Goal: Transaction & Acquisition: Obtain resource

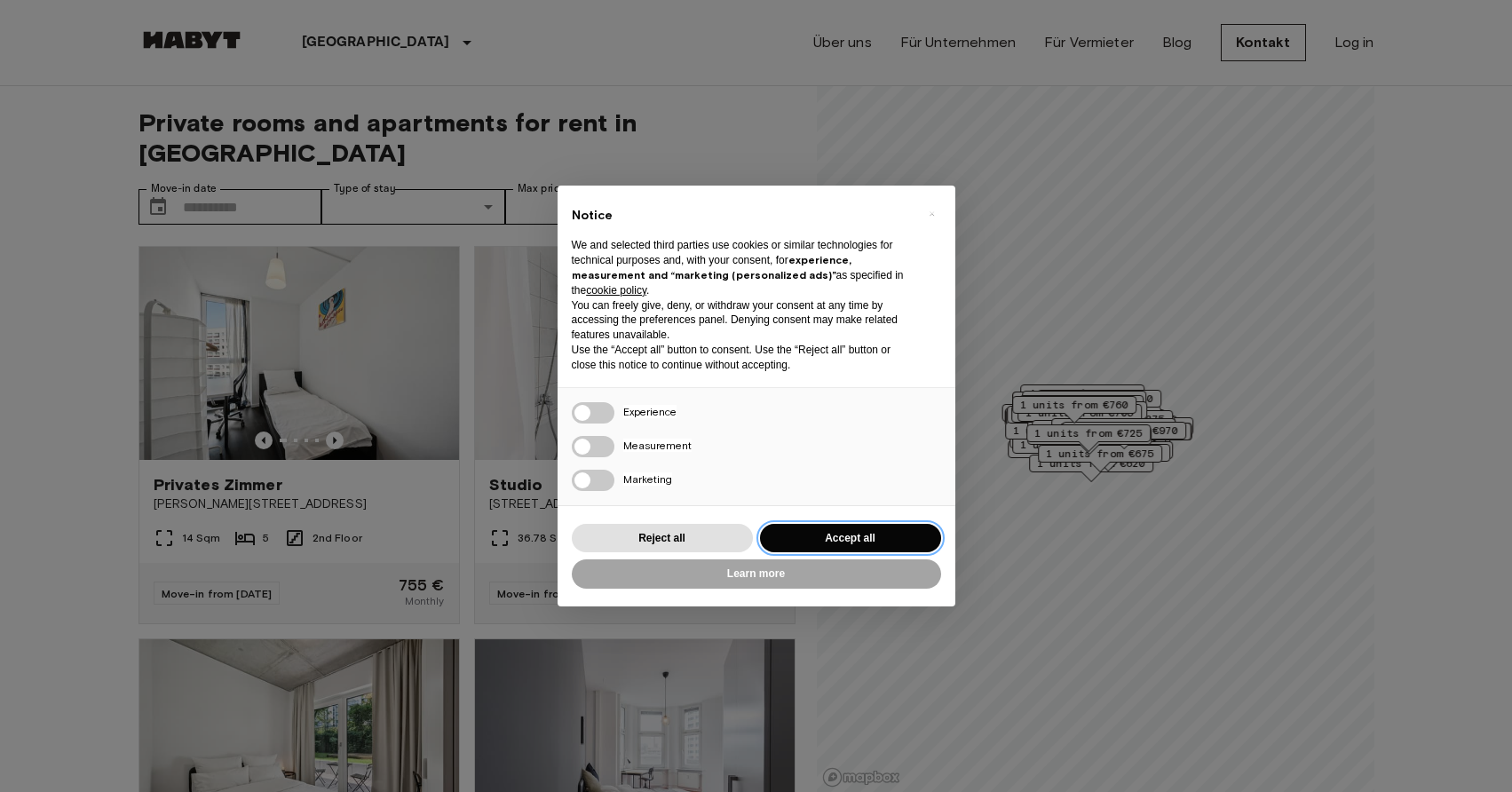
click at [850, 535] on button "Accept all" at bounding box center [850, 538] width 181 height 29
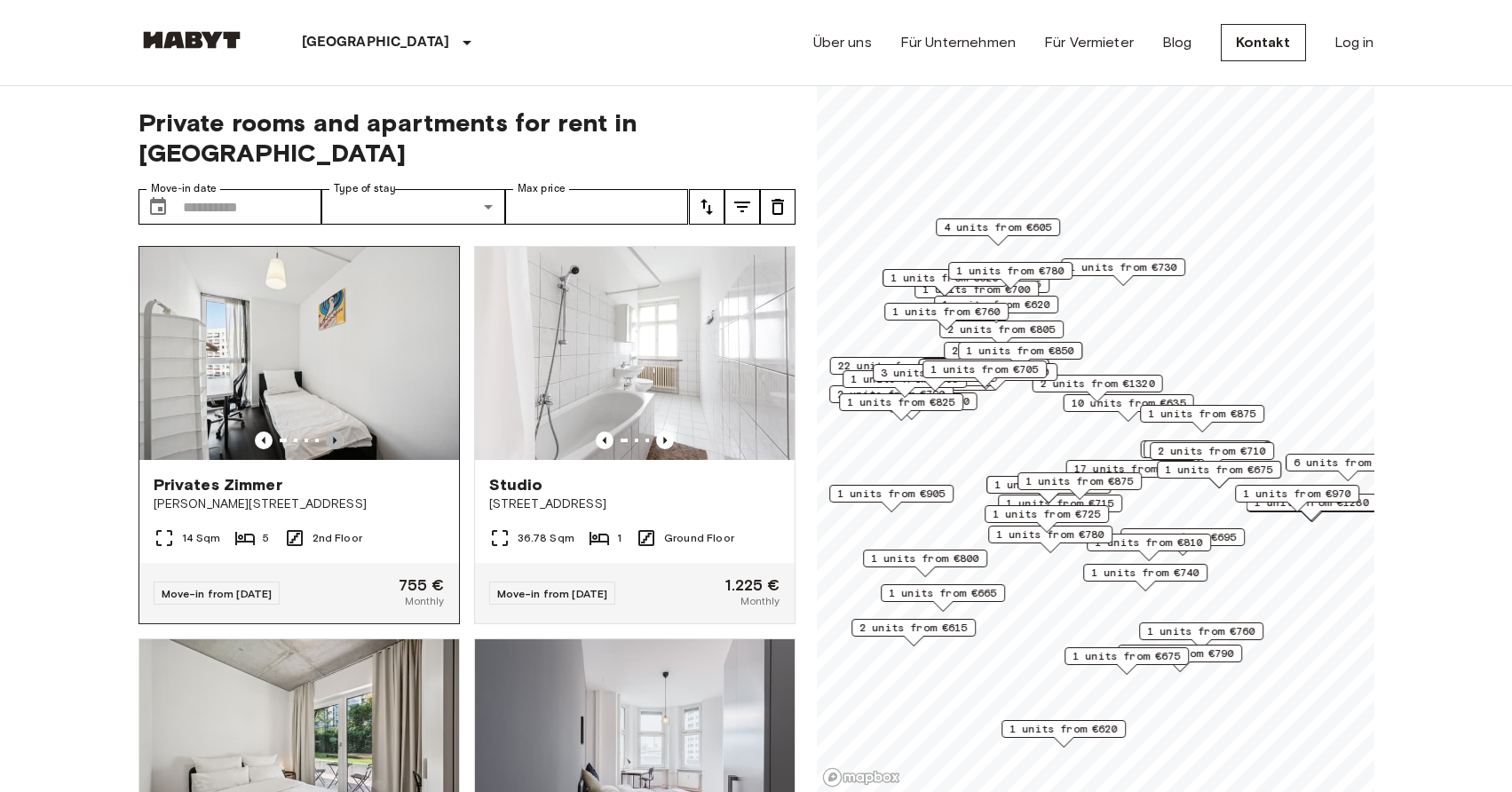
click at [335, 437] on icon "Previous image" at bounding box center [335, 441] width 4 height 8
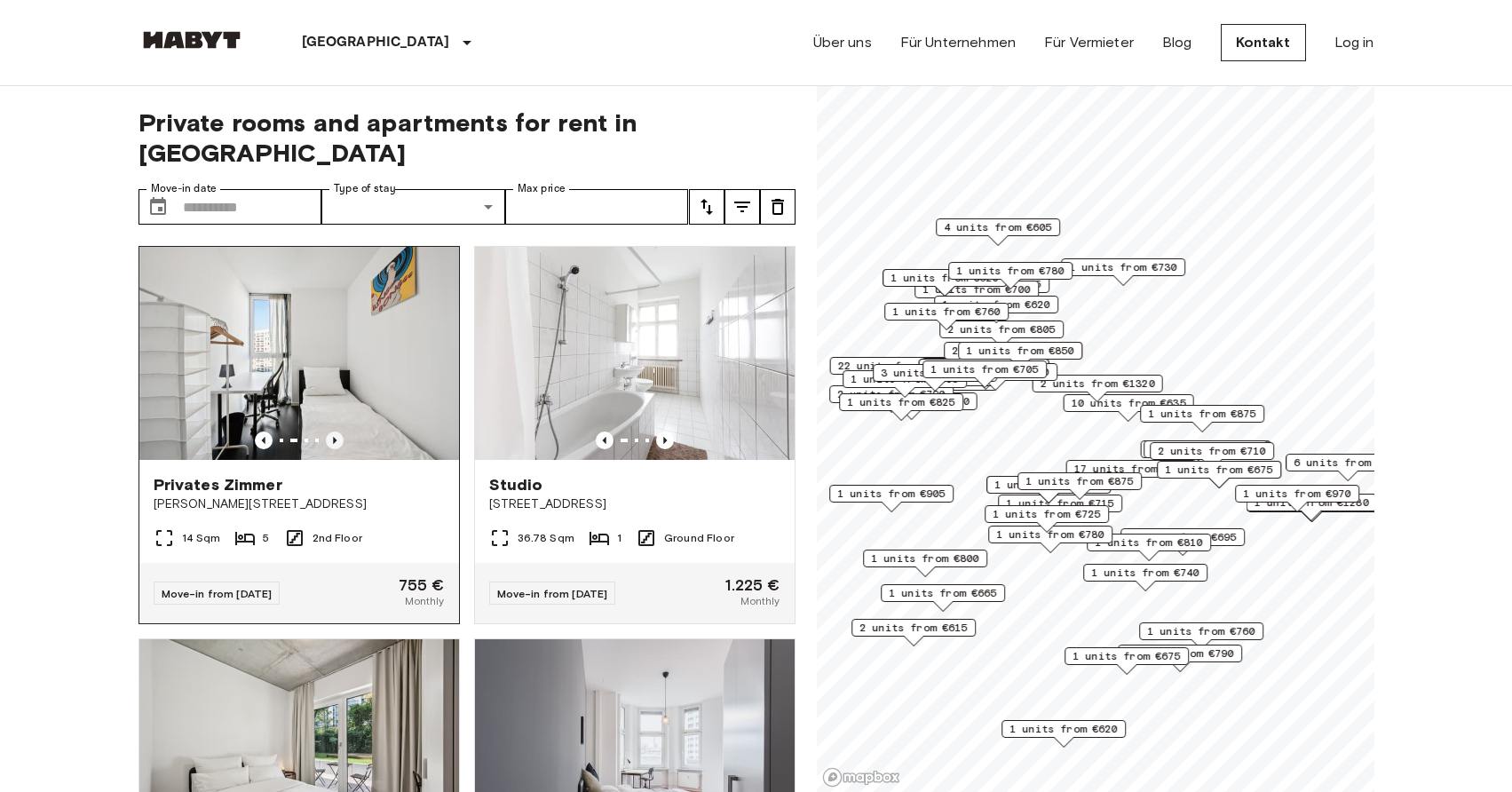
click at [335, 437] on icon "Previous image" at bounding box center [335, 441] width 4 height 8
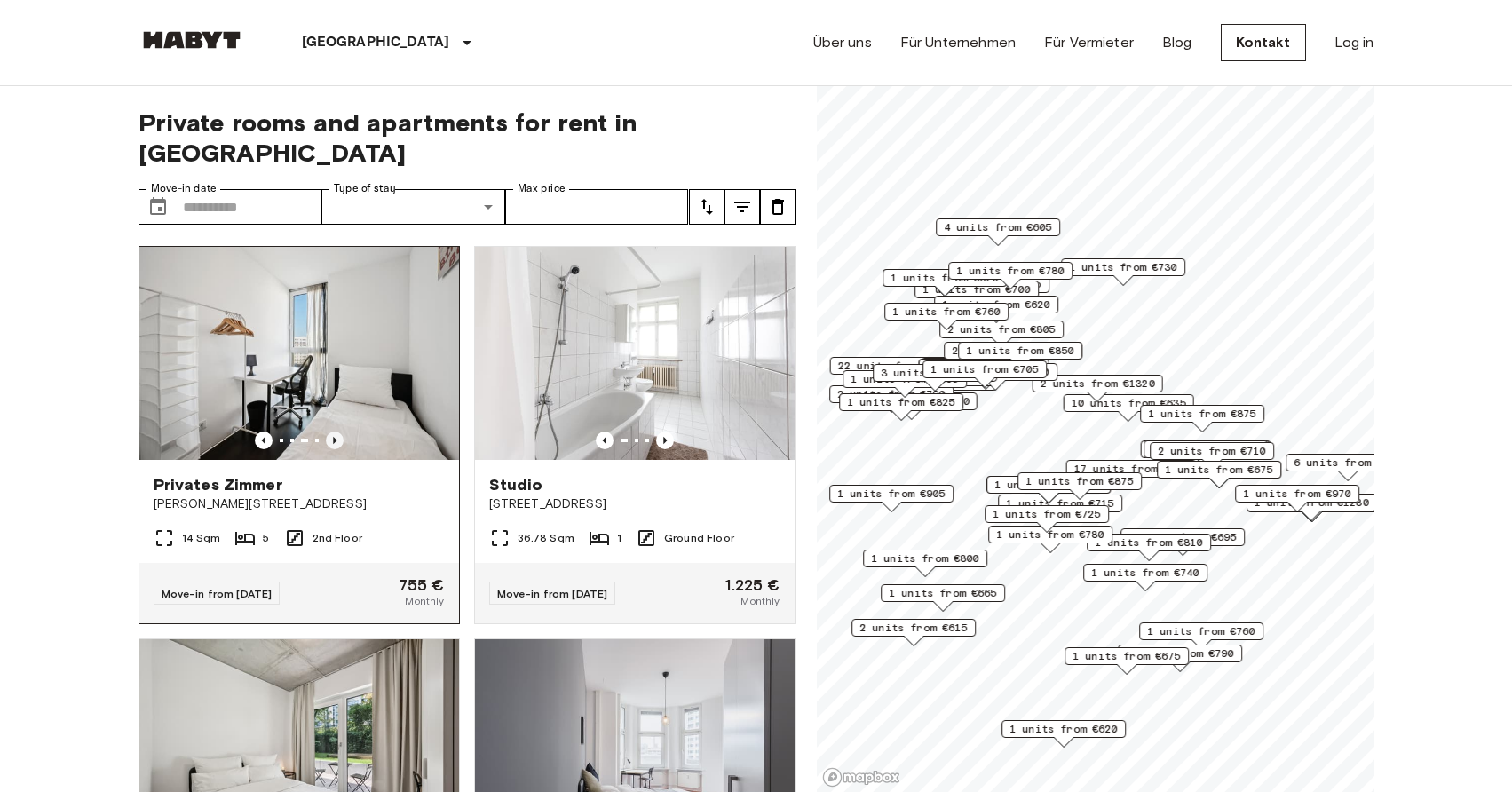
click at [335, 437] on icon "Previous image" at bounding box center [335, 441] width 4 height 8
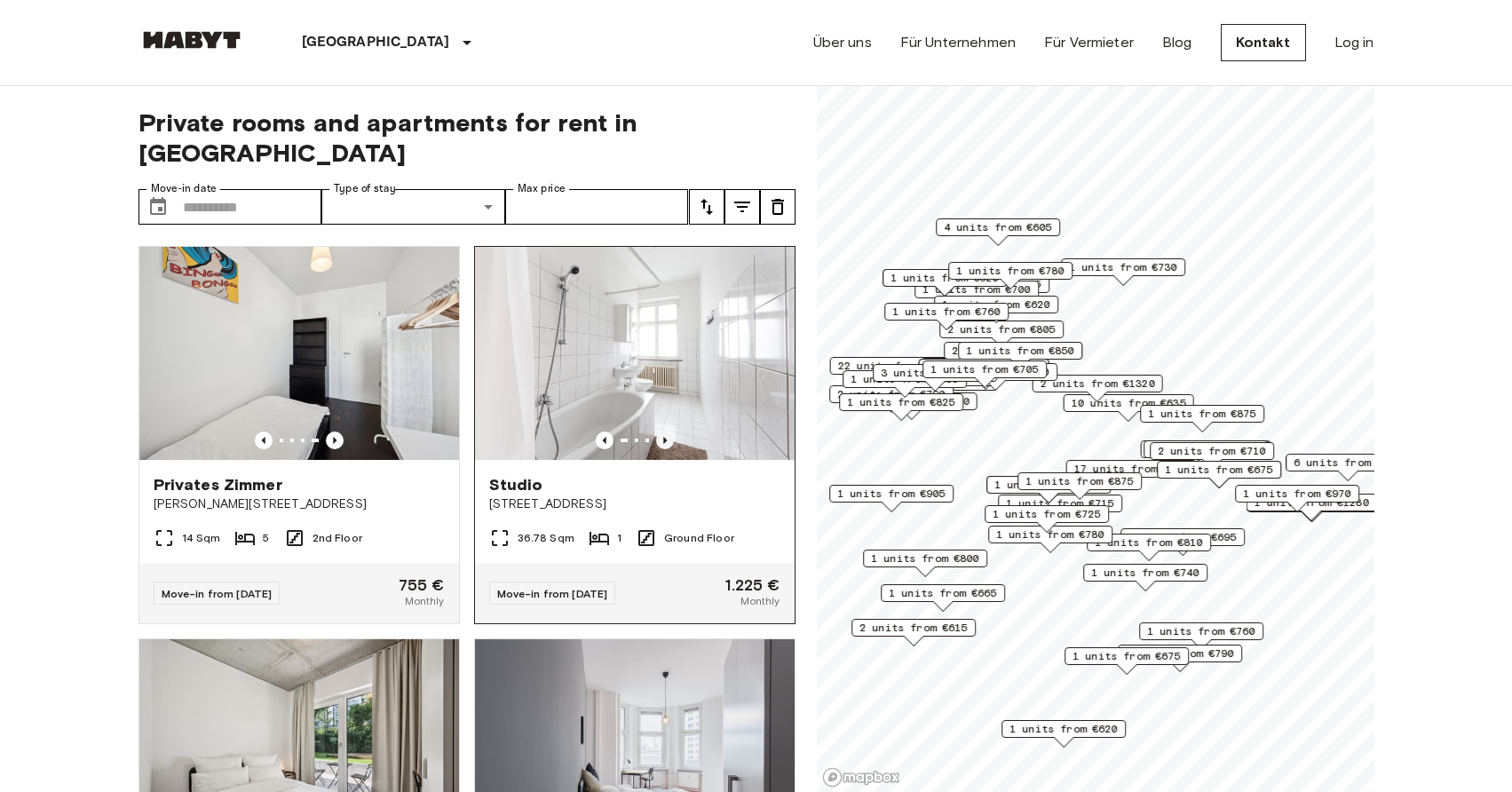
click at [664, 437] on icon "Previous image" at bounding box center [665, 441] width 4 height 8
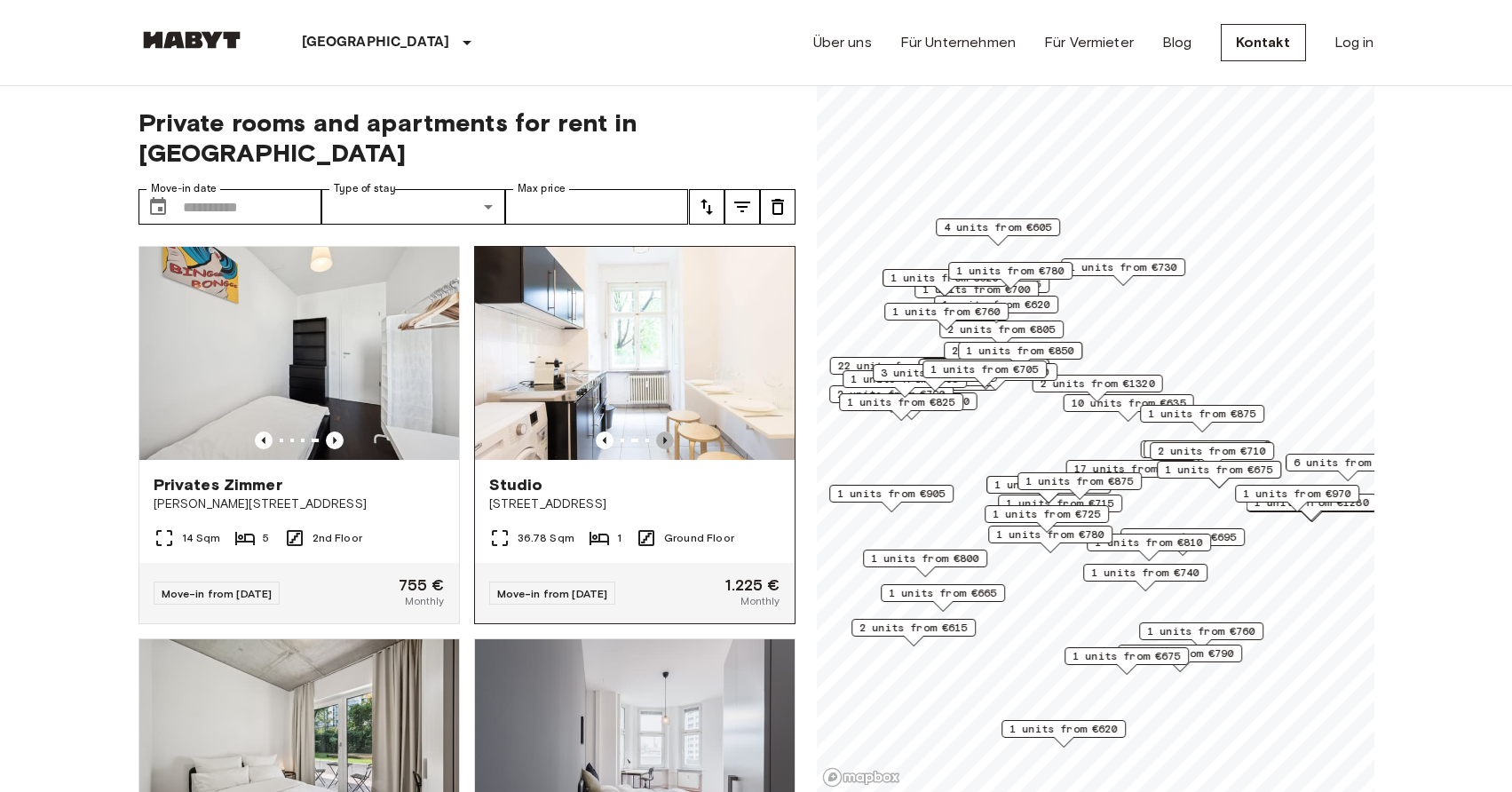
click at [664, 437] on icon "Previous image" at bounding box center [665, 441] width 4 height 8
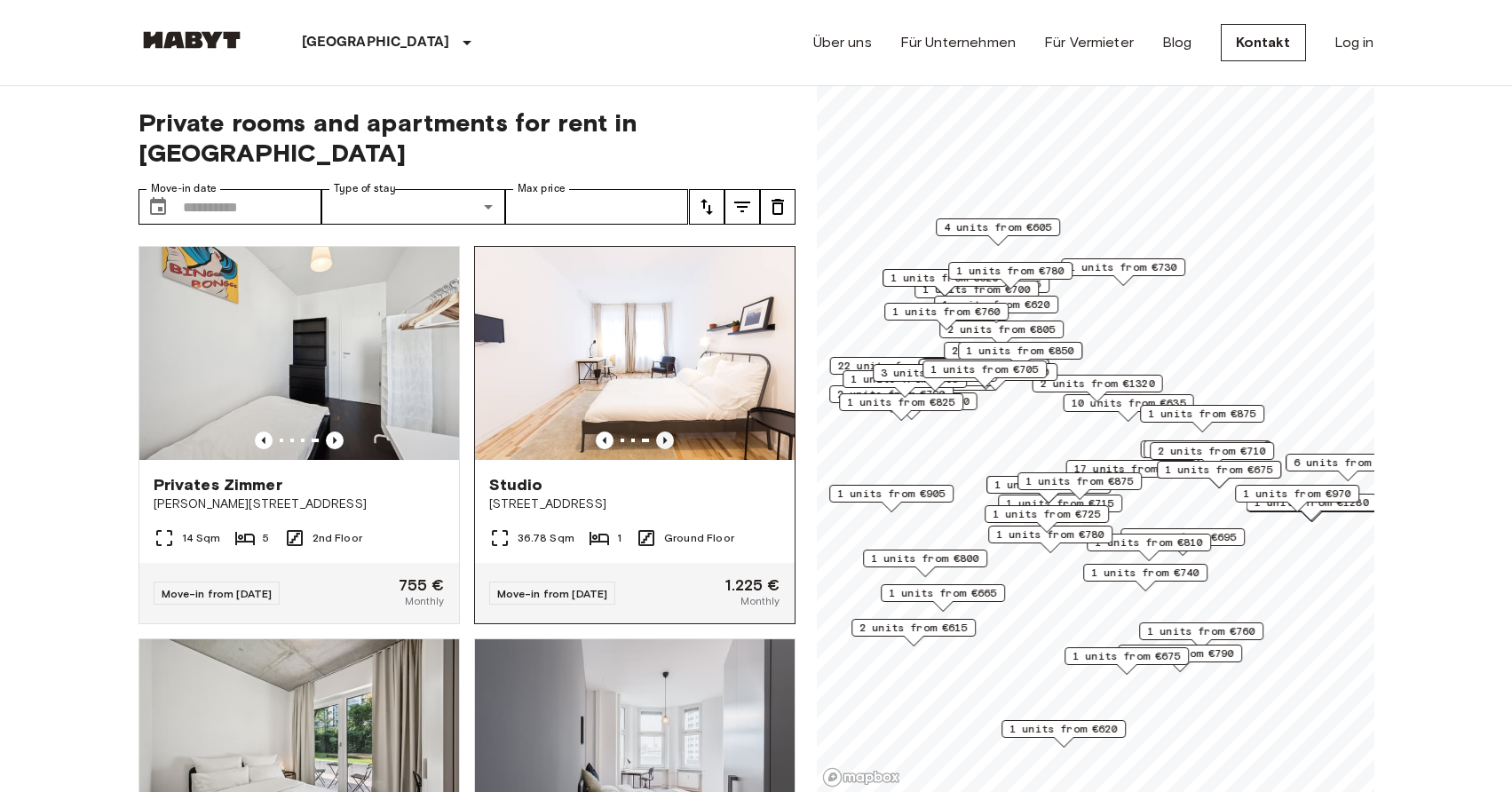
click at [664, 437] on icon "Previous image" at bounding box center [665, 441] width 4 height 8
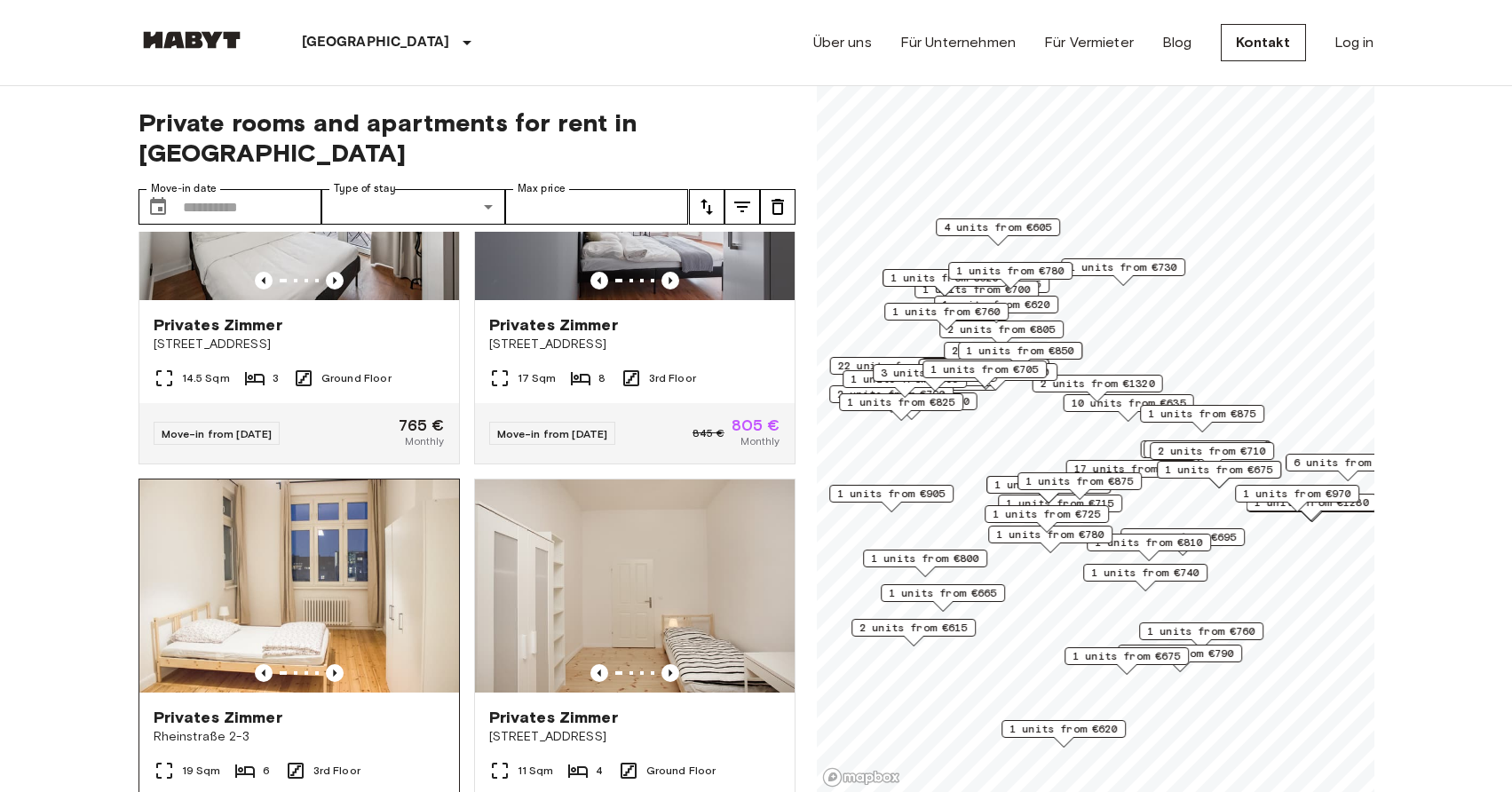
scroll to position [649, 0]
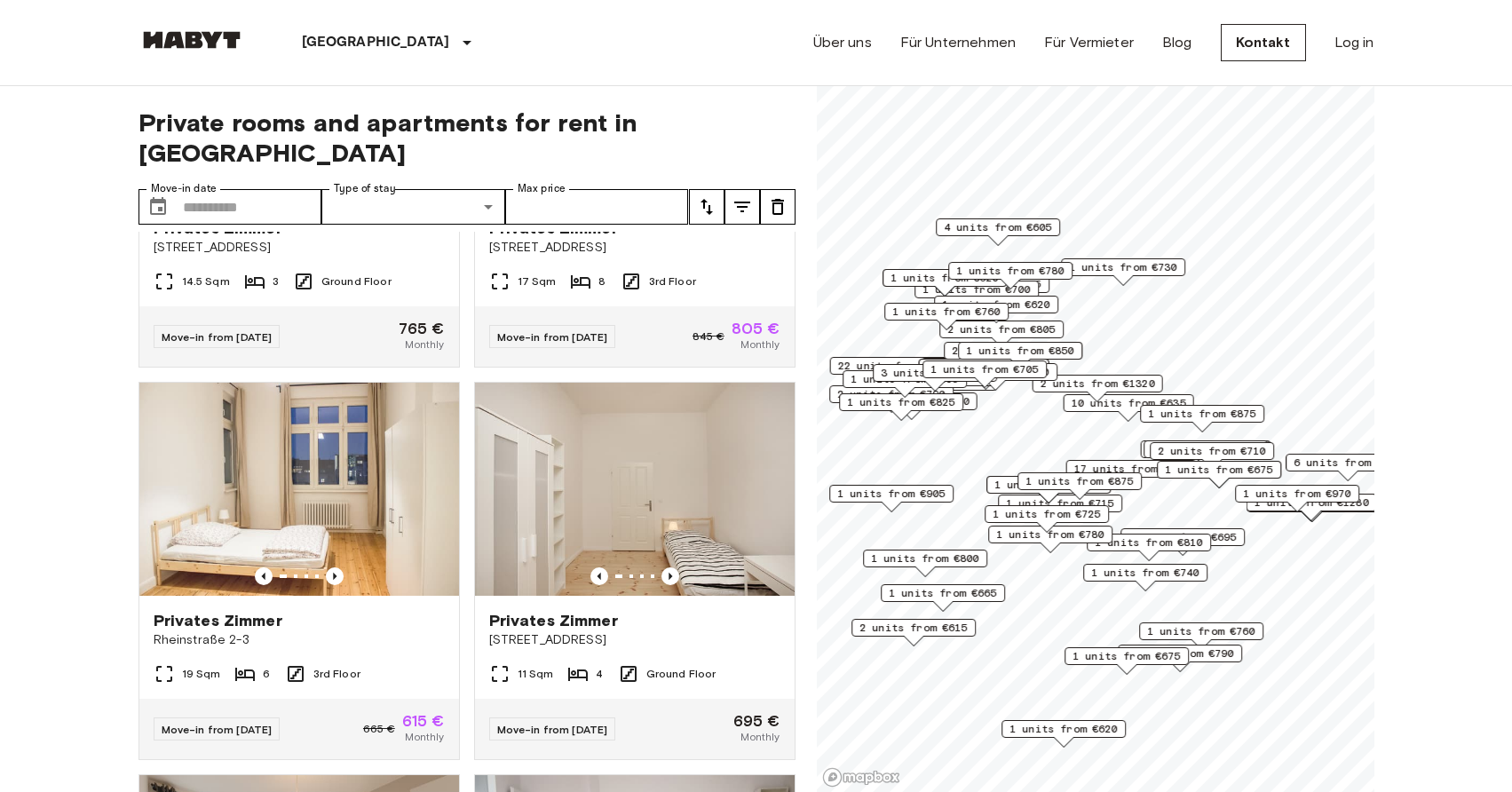
click at [747, 189] on button "tune" at bounding box center [742, 207] width 36 height 36
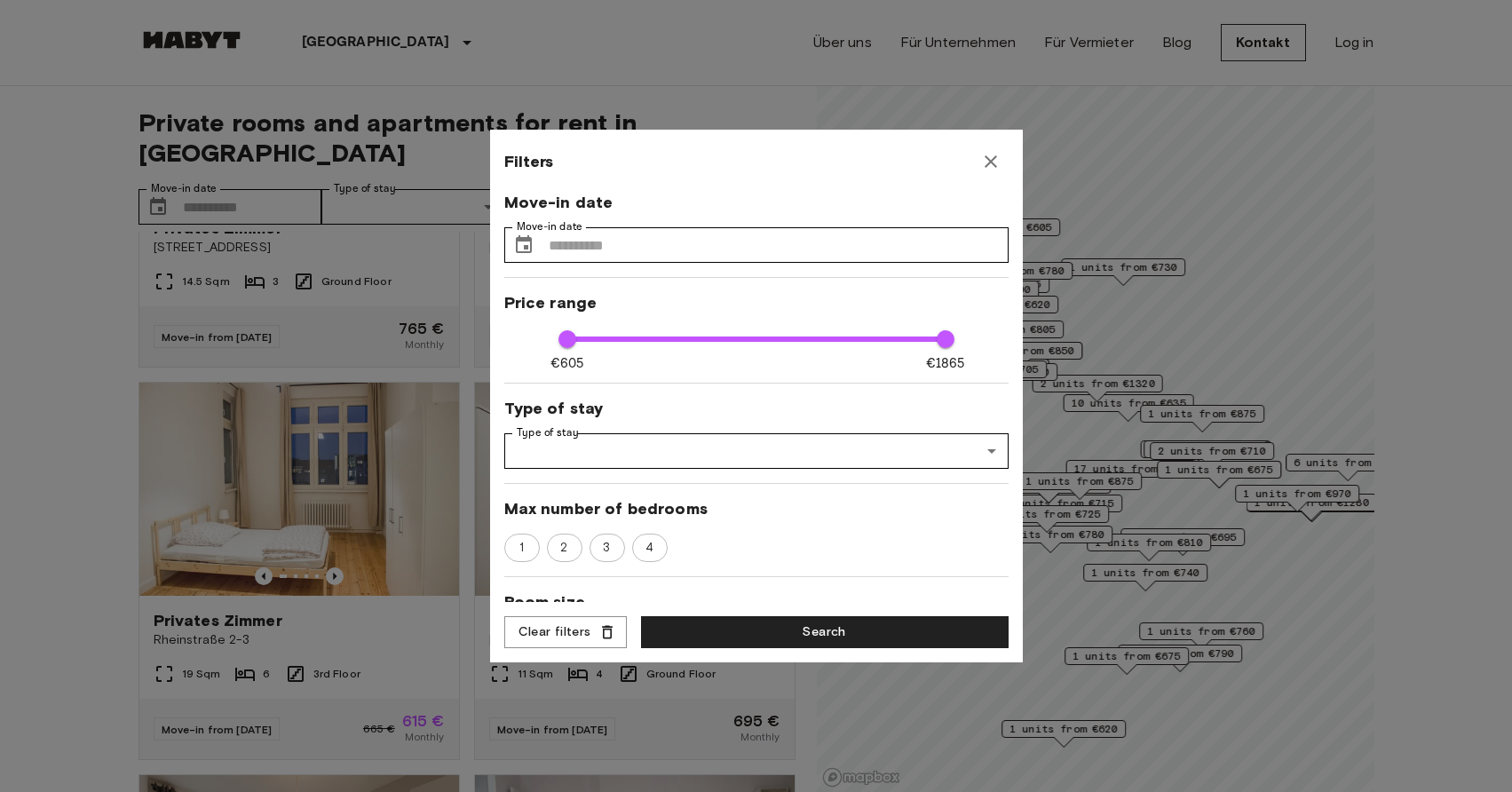
scroll to position [0, 0]
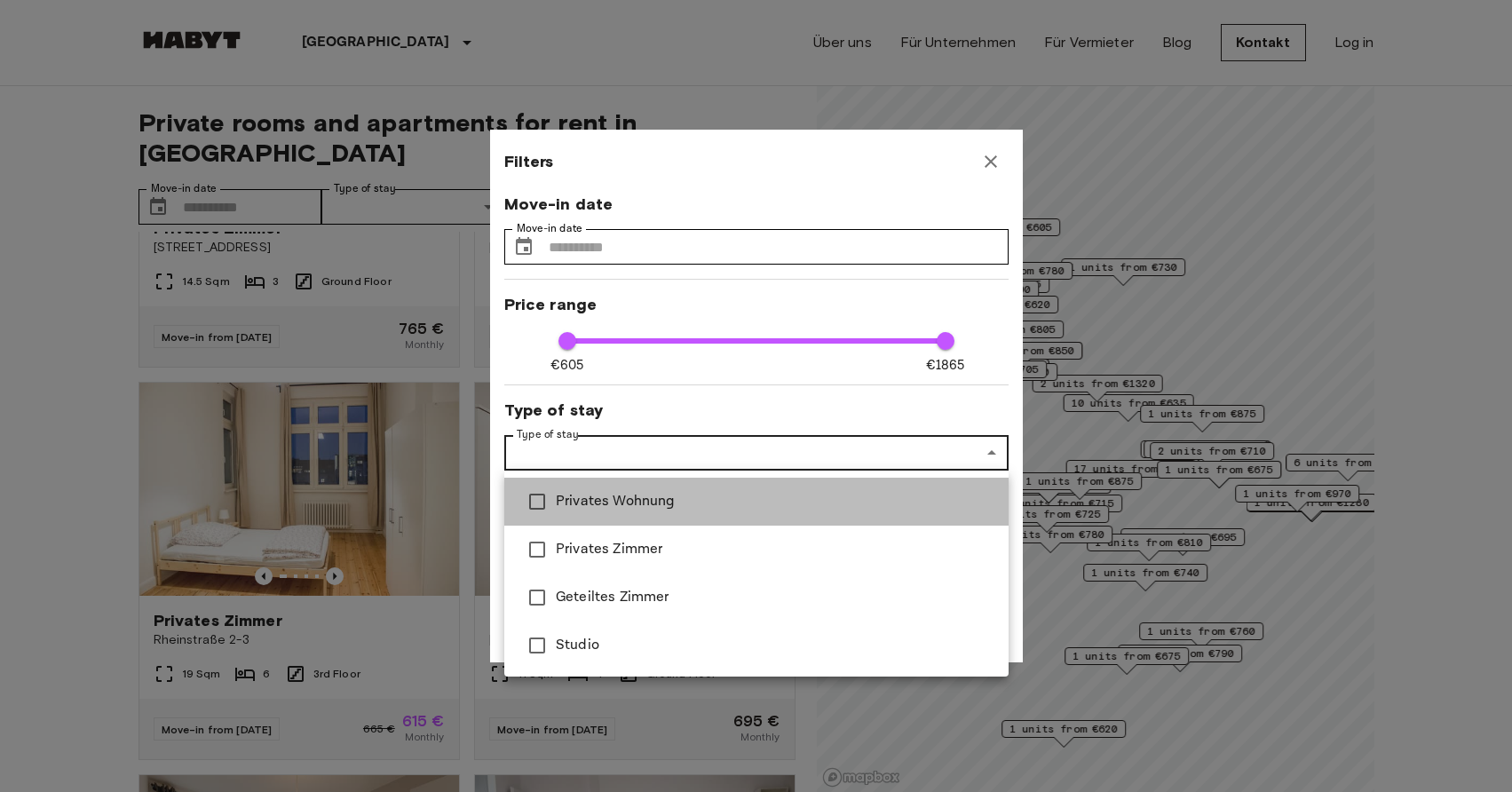
click at [671, 501] on span "Privates Wohnung" at bounding box center [775, 502] width 439 height 22
type input "**********"
type input "**"
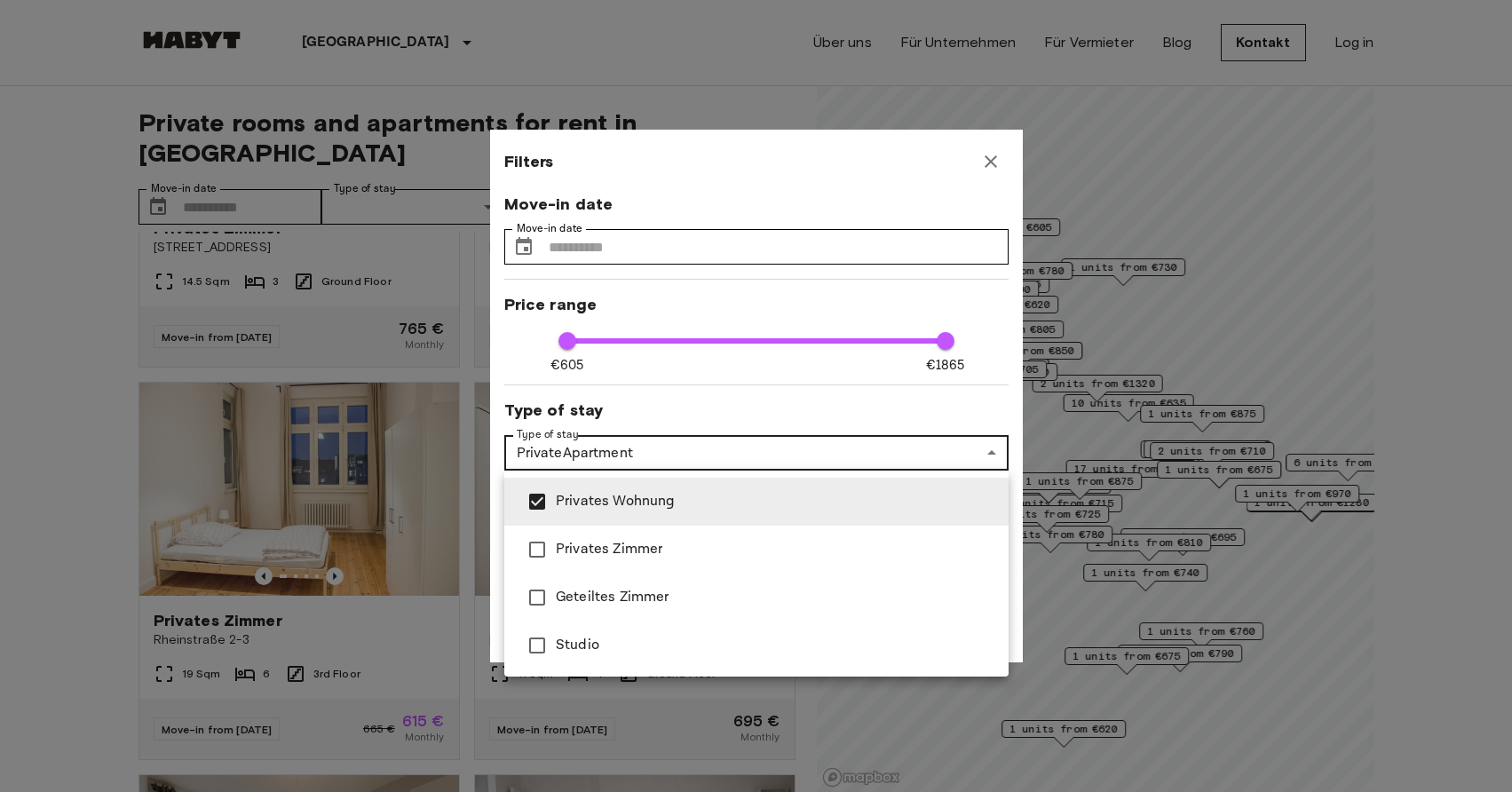
click at [706, 406] on div at bounding box center [756, 396] width 1512 height 792
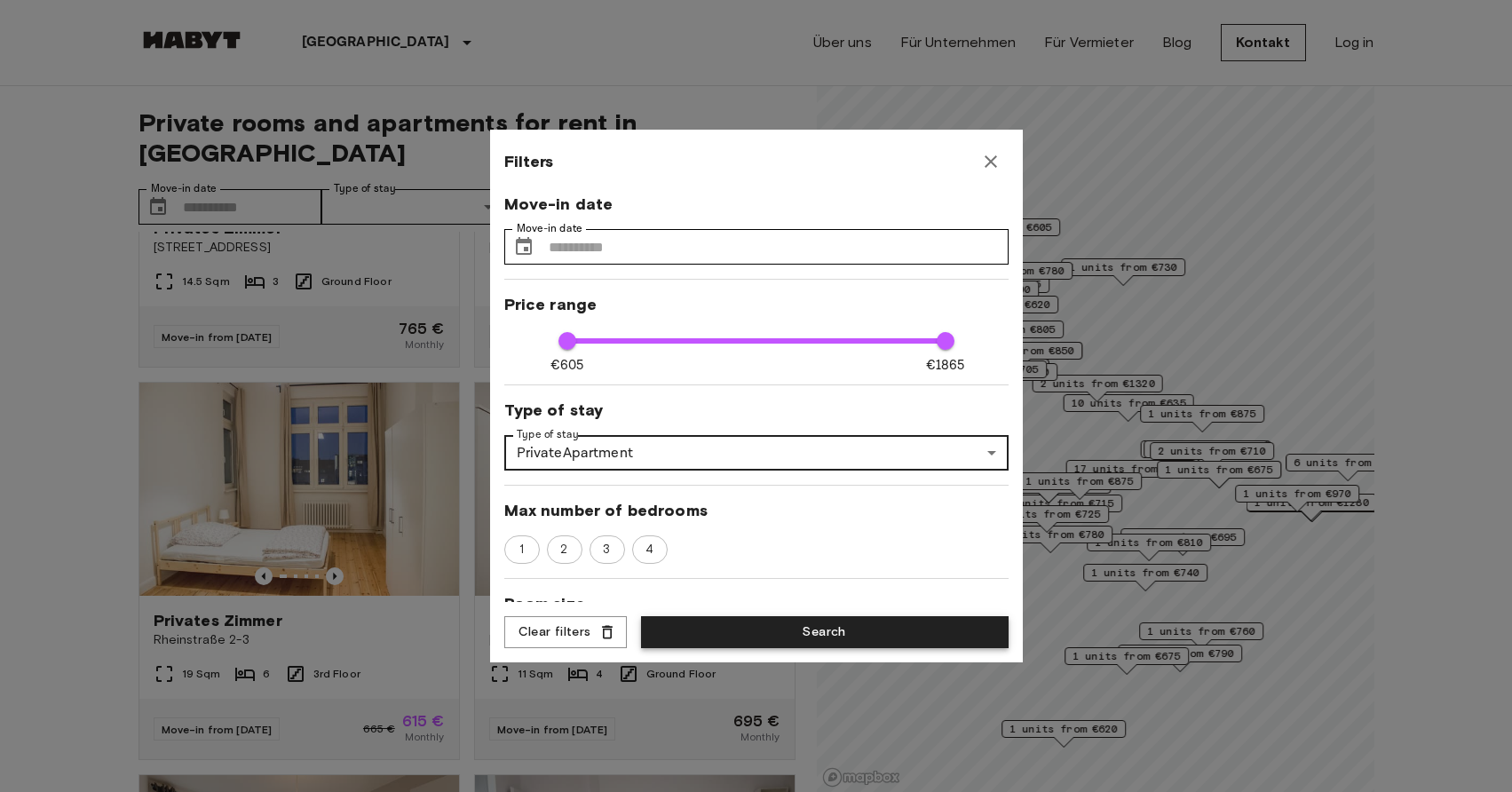
click at [772, 632] on button "Search" at bounding box center [824, 632] width 367 height 33
type input "**********"
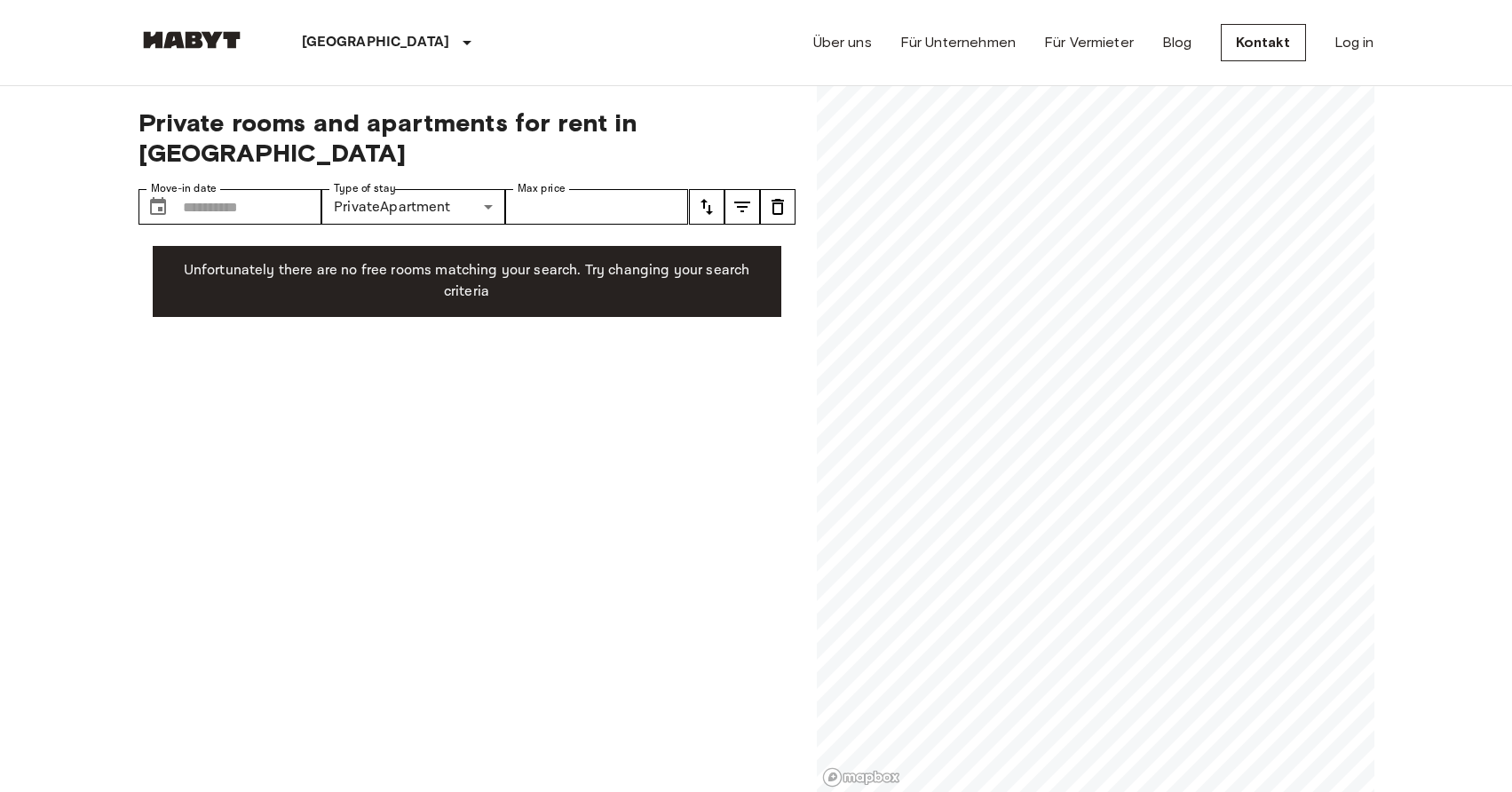
click at [755, 189] on button "tune" at bounding box center [742, 207] width 36 height 36
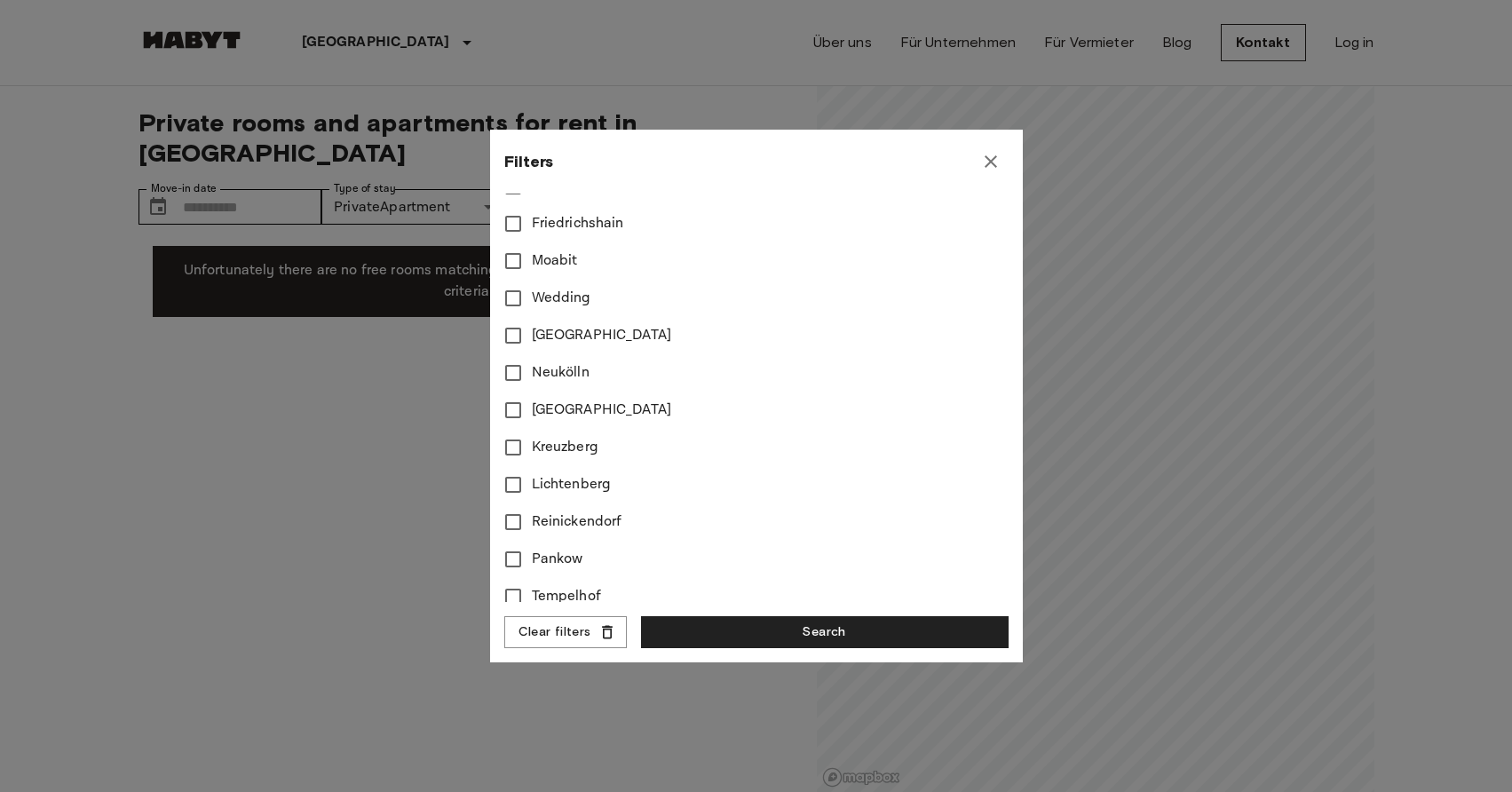
scroll to position [654, 0]
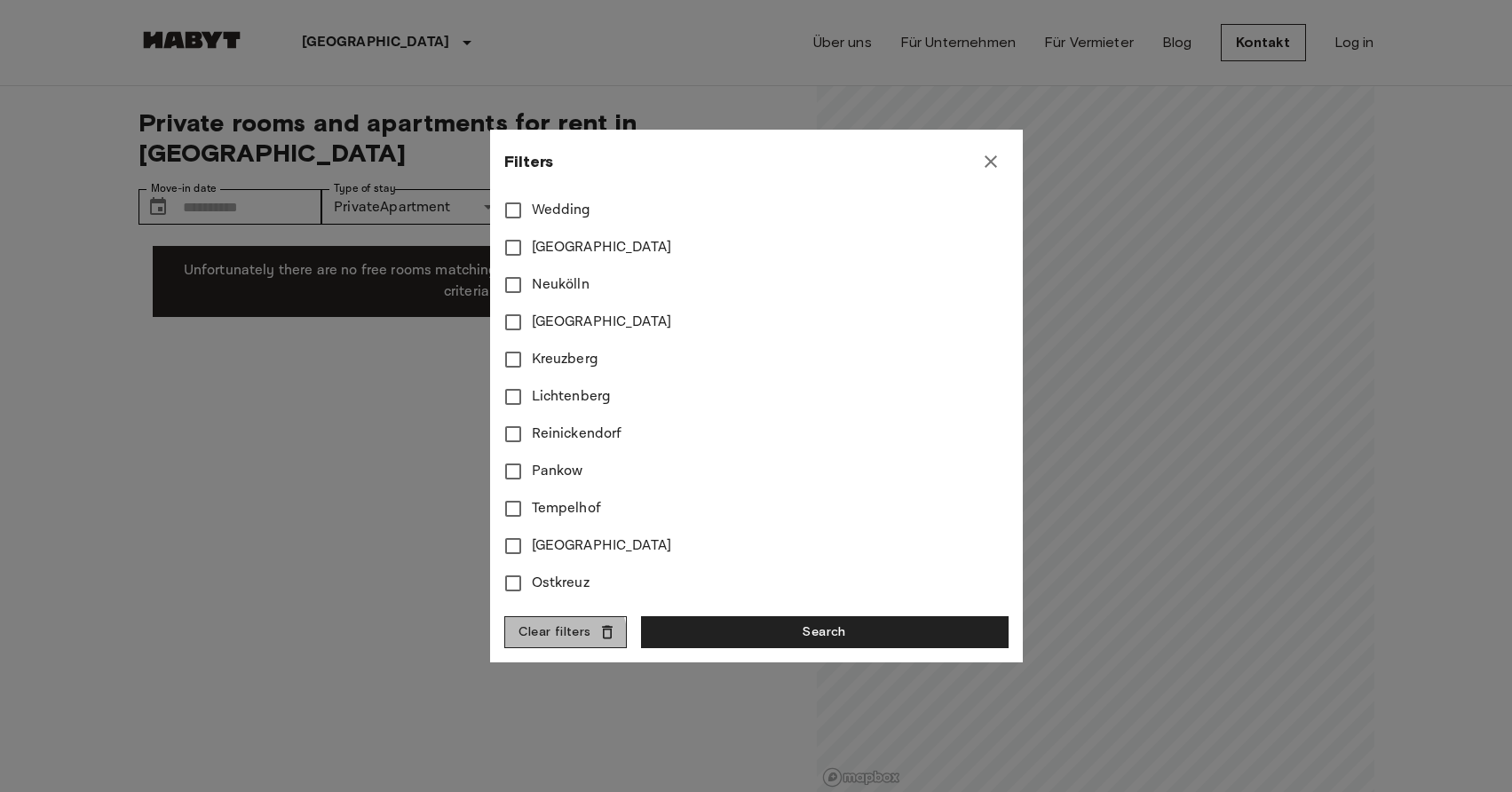
click at [547, 640] on button "Clear filters" at bounding box center [566, 632] width 122 height 33
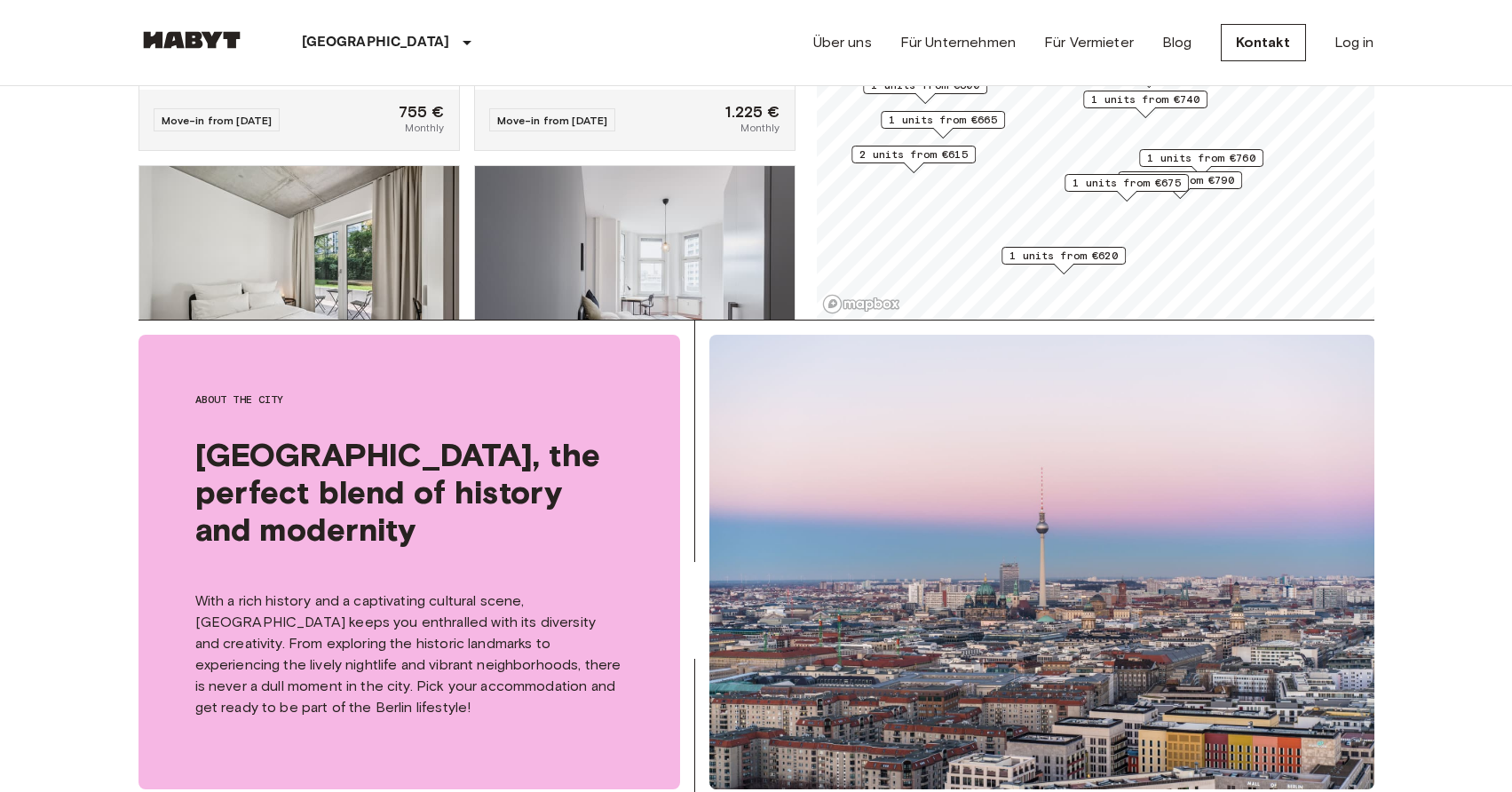
scroll to position [427, 0]
